Goal: Find specific page/section: Find specific page/section

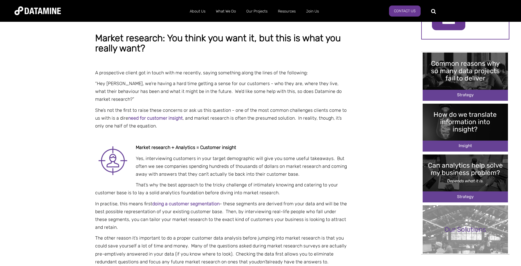
scroll to position [58, 0]
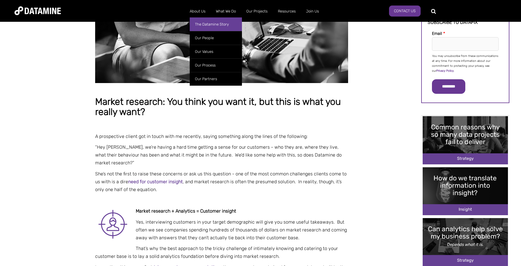
click at [204, 24] on link "The Datamine Story" at bounding box center [216, 24] width 52 height 14
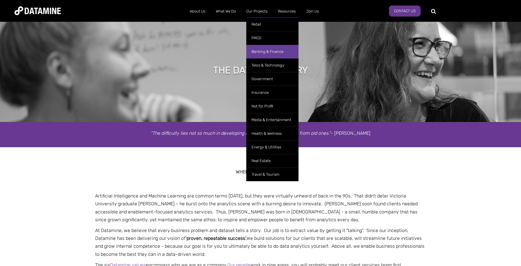
click at [257, 51] on link "Banking & Finance" at bounding box center [272, 52] width 52 height 14
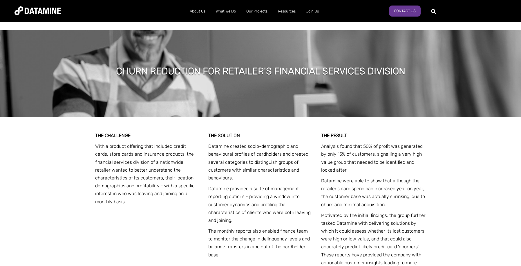
scroll to position [493, 0]
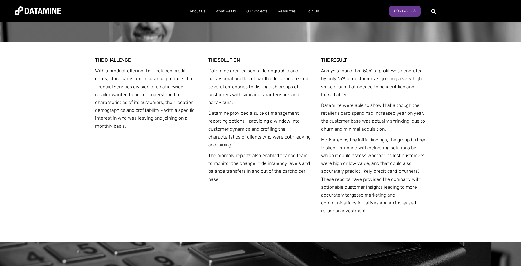
click at [405, 17] on ul "About Us The Datamine Story Our People Our Values Our Process Our Partners What…" at bounding box center [254, 11] width 336 height 15
click at [405, 10] on link "Contact Us" at bounding box center [405, 11] width 32 height 11
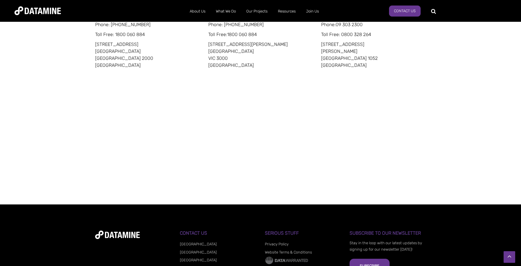
scroll to position [340, 0]
